Goal: Transaction & Acquisition: Book appointment/travel/reservation

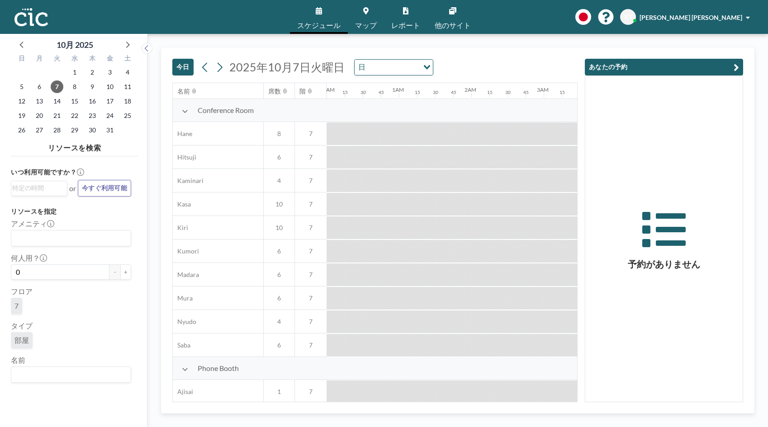
scroll to position [0, 796]
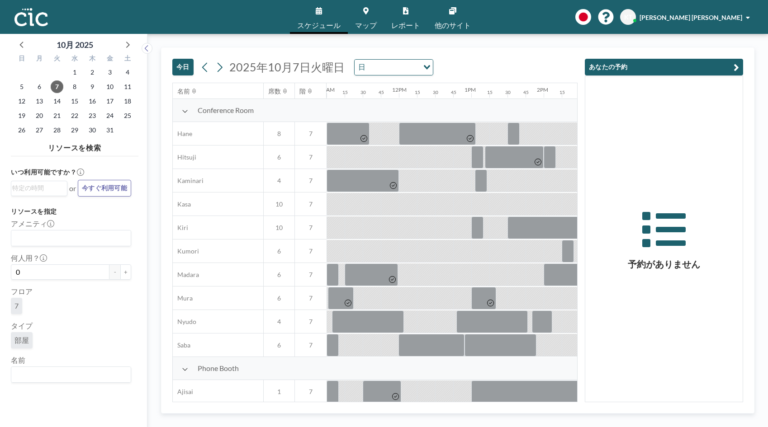
click at [226, 66] on button at bounding box center [220, 67] width 14 height 14
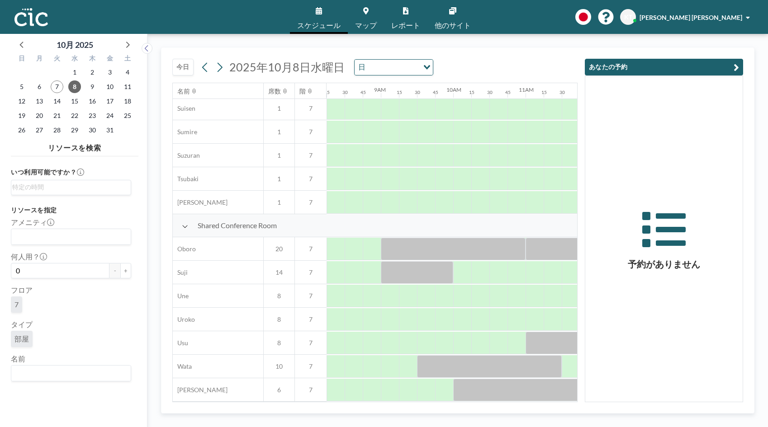
scroll to position [369, 597]
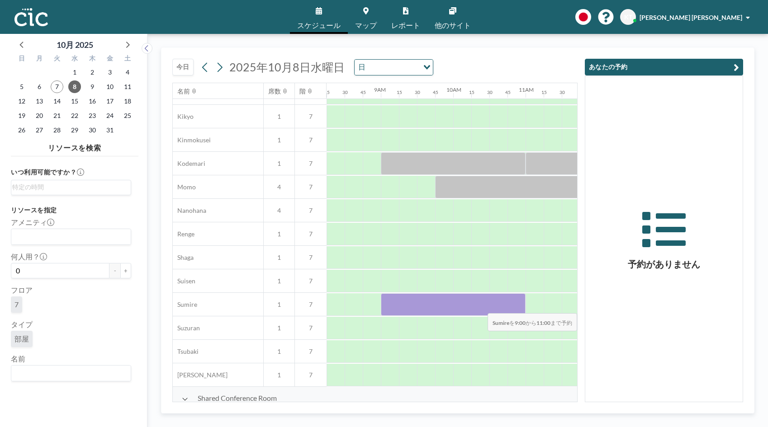
drag, startPoint x: 394, startPoint y: 300, endPoint x: 510, endPoint y: 308, distance: 116.0
click at [510, 308] on div at bounding box center [453, 304] width 145 height 23
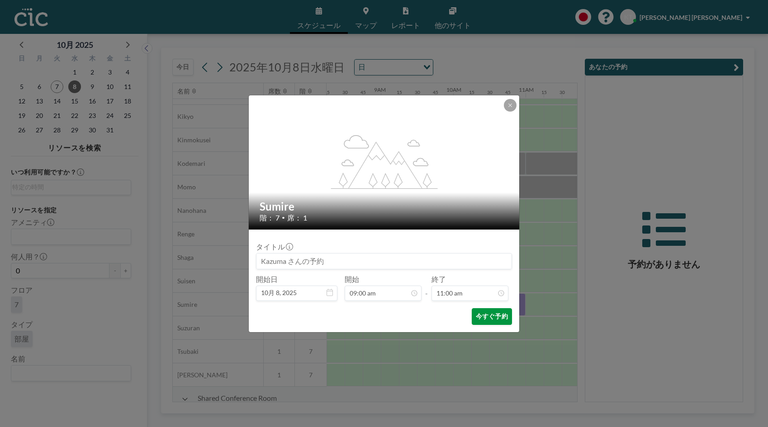
click at [480, 319] on button "今すぐ予約" at bounding box center [492, 316] width 40 height 17
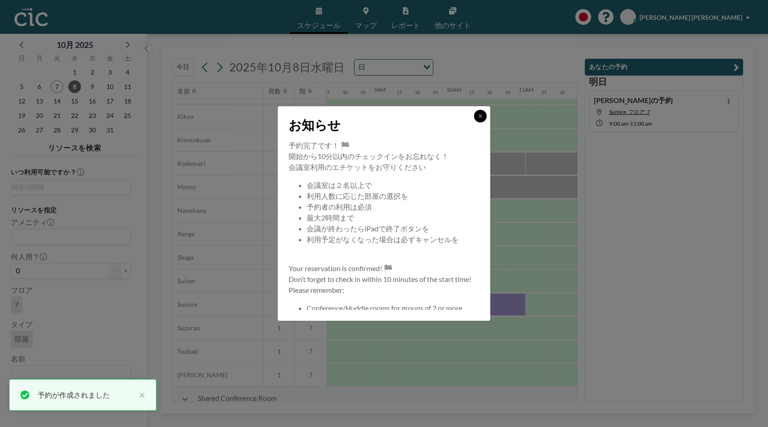
click at [482, 121] on button at bounding box center [480, 116] width 13 height 13
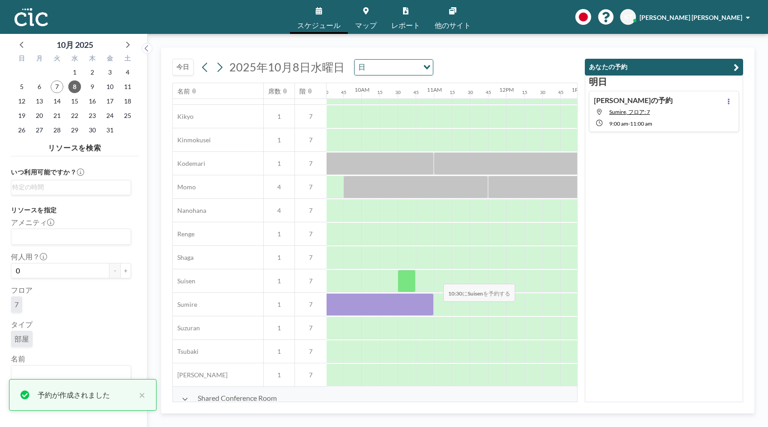
scroll to position [369, 692]
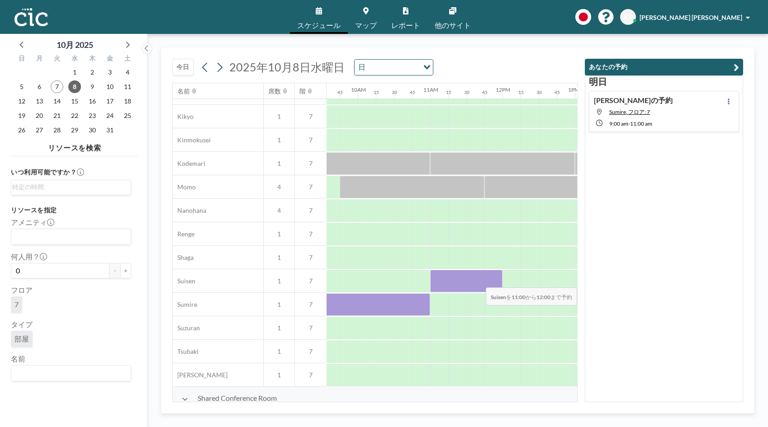
drag, startPoint x: 436, startPoint y: 279, endPoint x: 499, endPoint y: 281, distance: 62.9
click at [499, 281] on div at bounding box center [466, 281] width 72 height 23
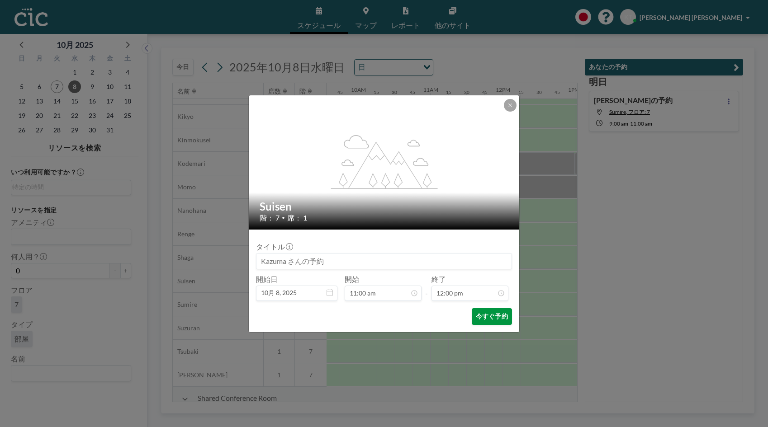
click at [495, 315] on button "今すぐ予約" at bounding box center [492, 316] width 40 height 17
